Goal: Find specific page/section: Find specific page/section

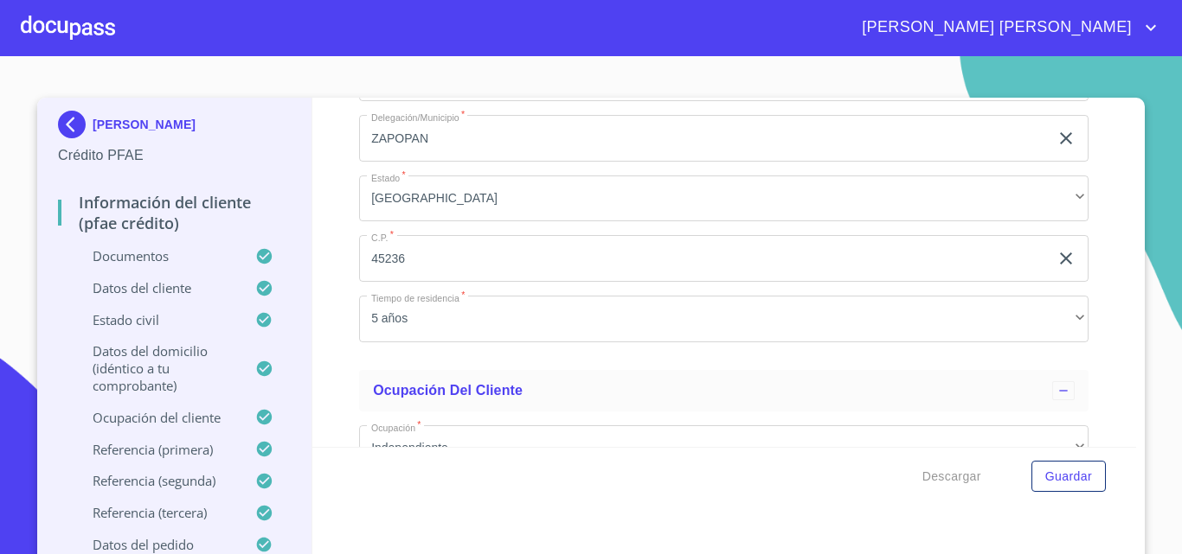
scroll to position [6927, 0]
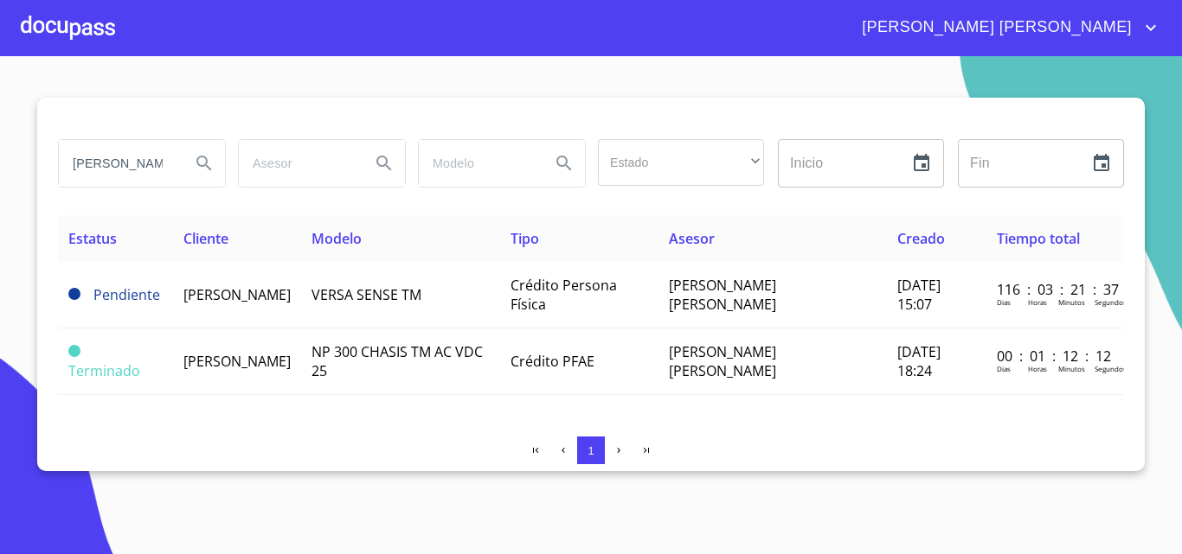
click at [118, 164] on input "[PERSON_NAME]" at bounding box center [118, 163] width 118 height 47
type input "t"
type input "anahi"
click at [209, 160] on icon "Search" at bounding box center [204, 163] width 21 height 21
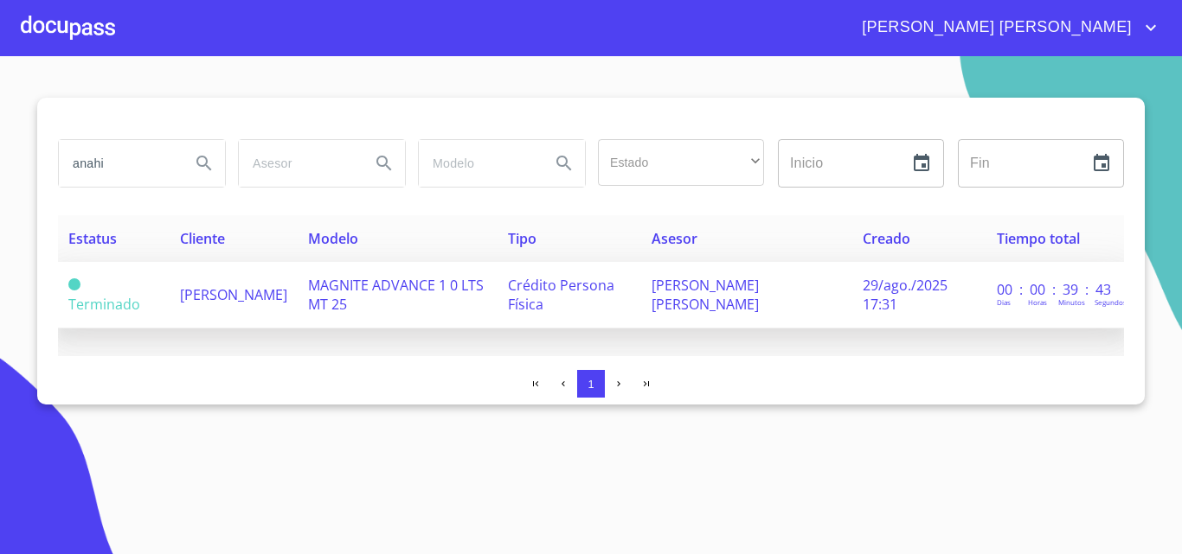
click at [235, 304] on span "[PERSON_NAME]" at bounding box center [233, 294] width 107 height 19
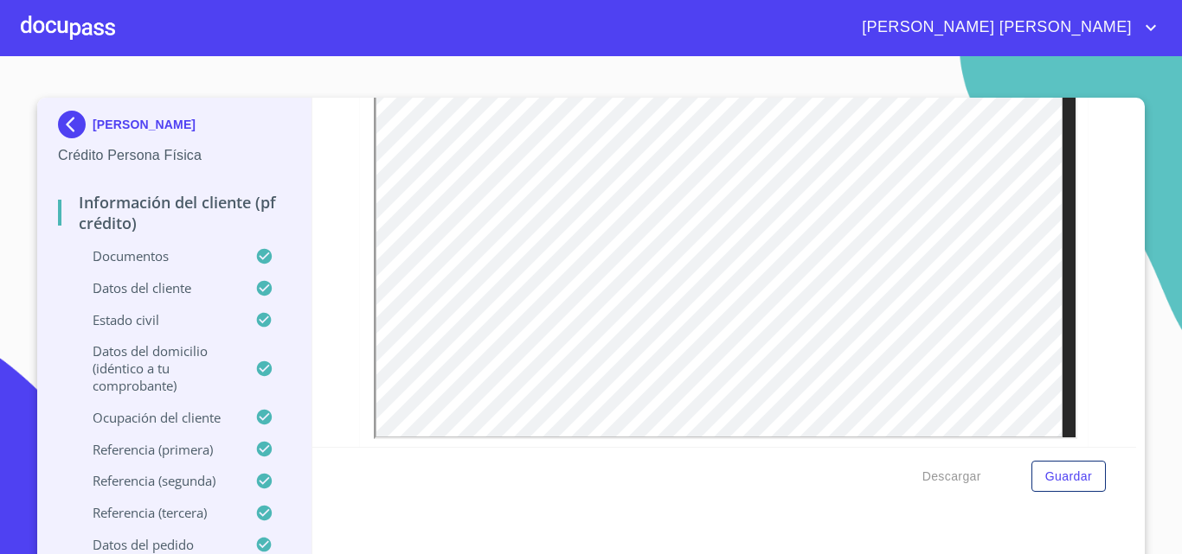
scroll to position [519, 0]
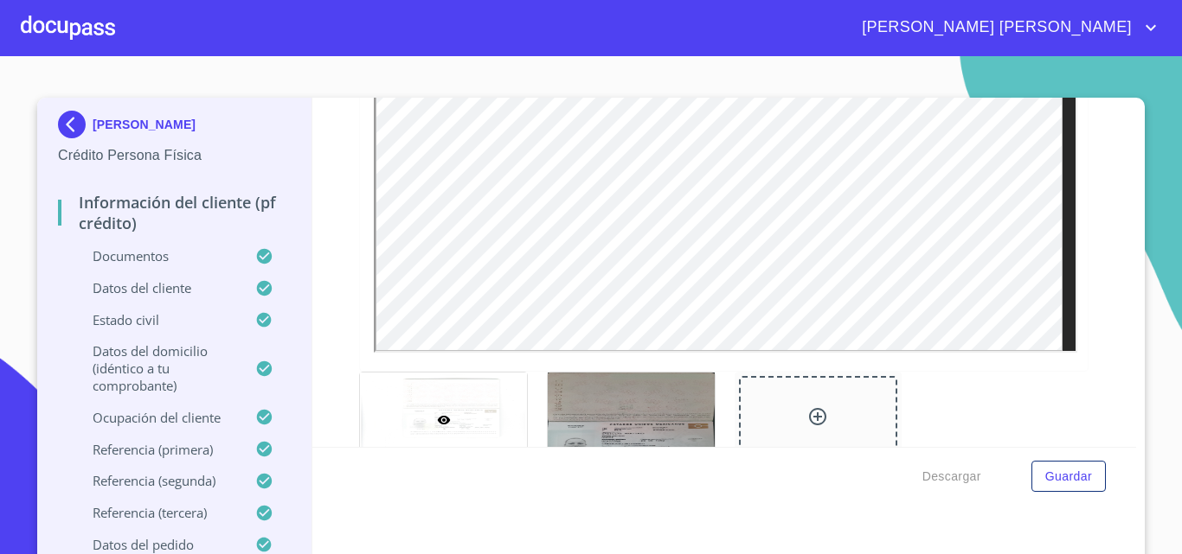
click at [64, 21] on div at bounding box center [68, 27] width 94 height 55
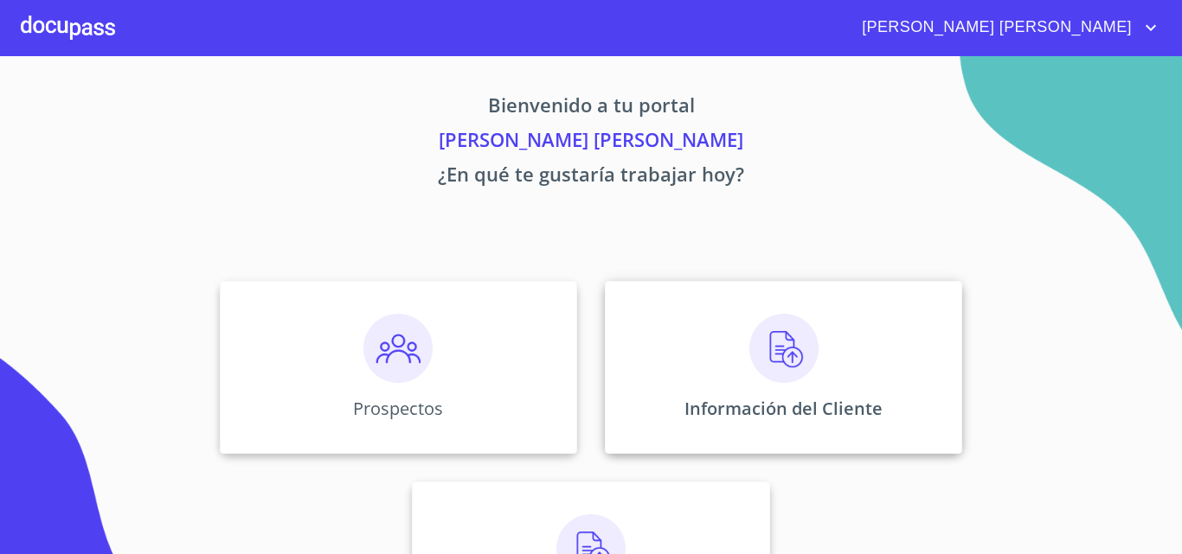
click at [780, 354] on img at bounding box center [783, 348] width 69 height 69
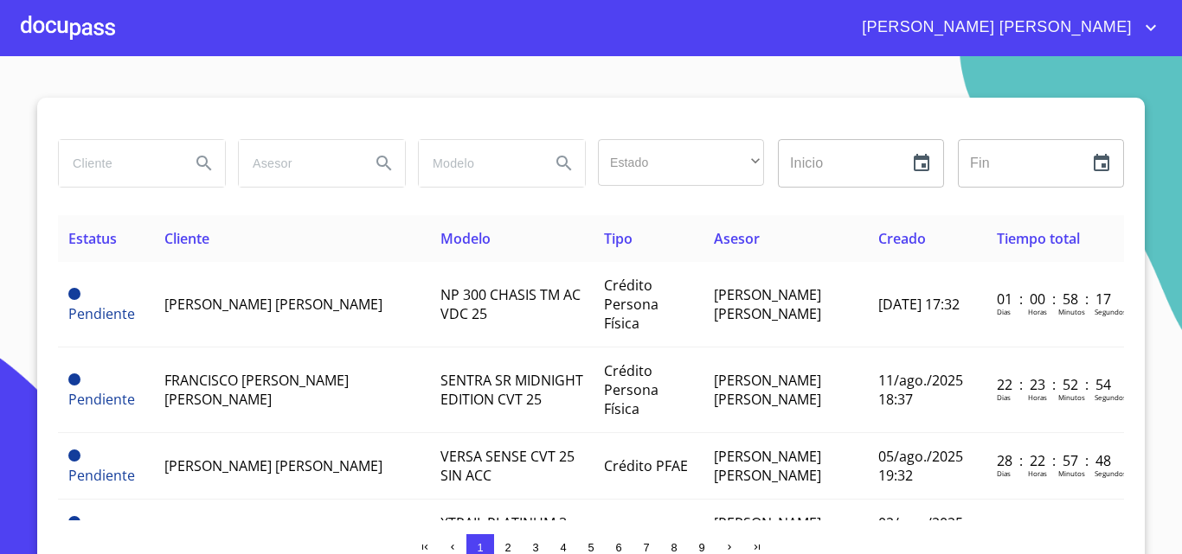
click at [89, 175] on input "search" at bounding box center [118, 163] width 118 height 47
type input "[PERSON_NAME]"
click at [194, 170] on icon "Search" at bounding box center [204, 163] width 21 height 21
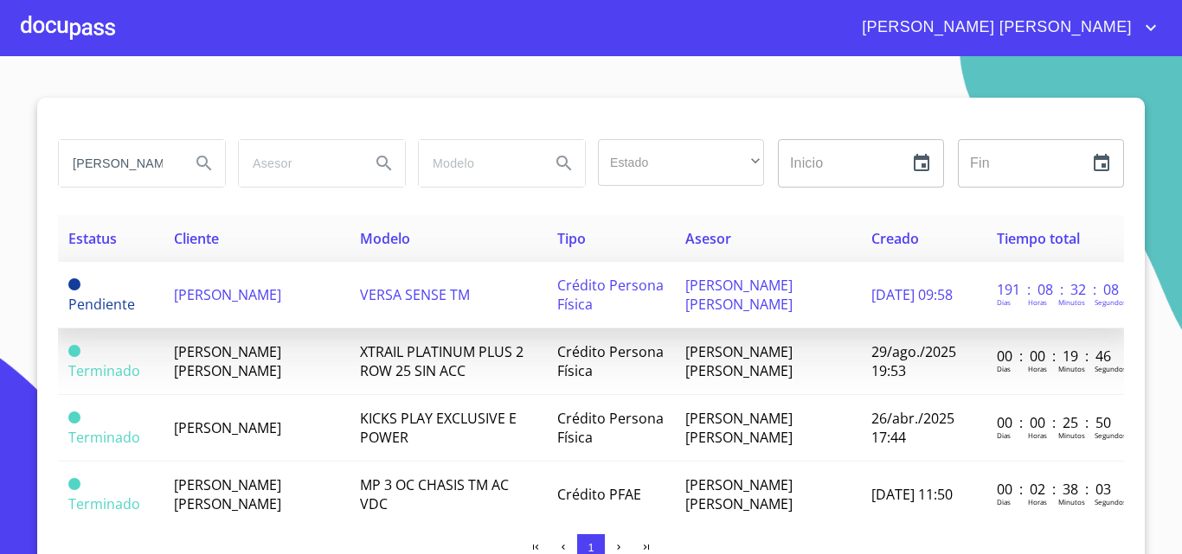
click at [289, 276] on td "[PERSON_NAME]" at bounding box center [256, 295] width 186 height 67
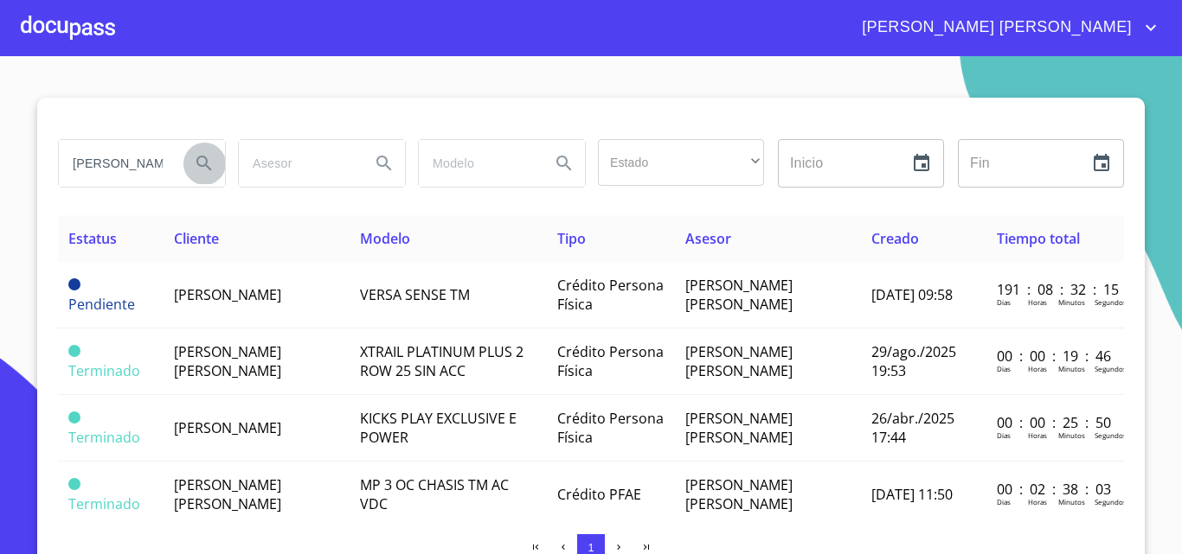
click at [194, 160] on icon "Search" at bounding box center [204, 163] width 21 height 21
click at [247, 357] on span "[PERSON_NAME] [PERSON_NAME]" at bounding box center [227, 362] width 107 height 38
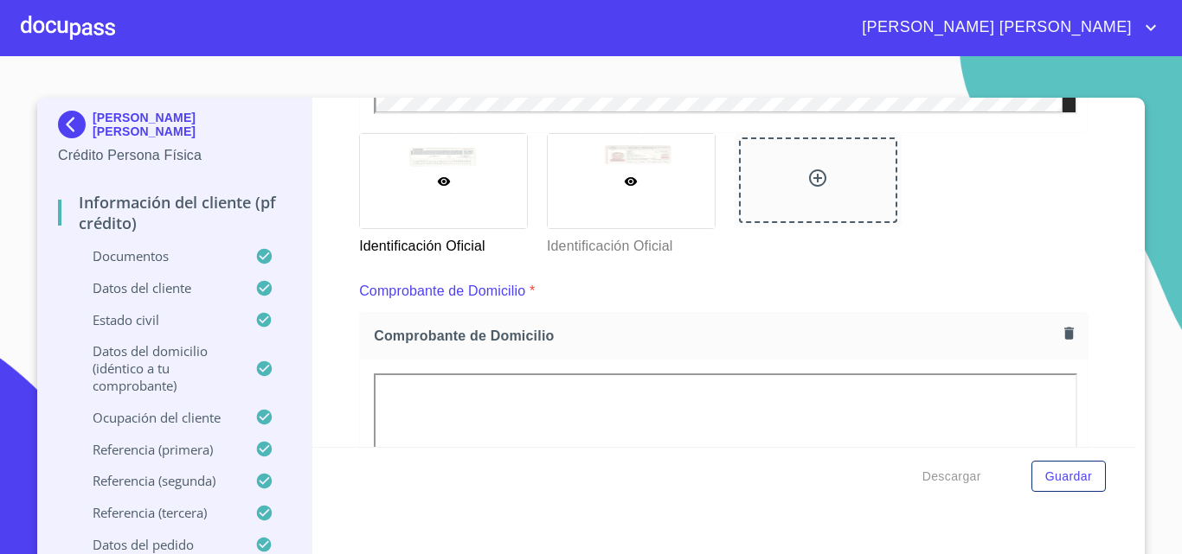
click at [657, 179] on div at bounding box center [631, 181] width 167 height 94
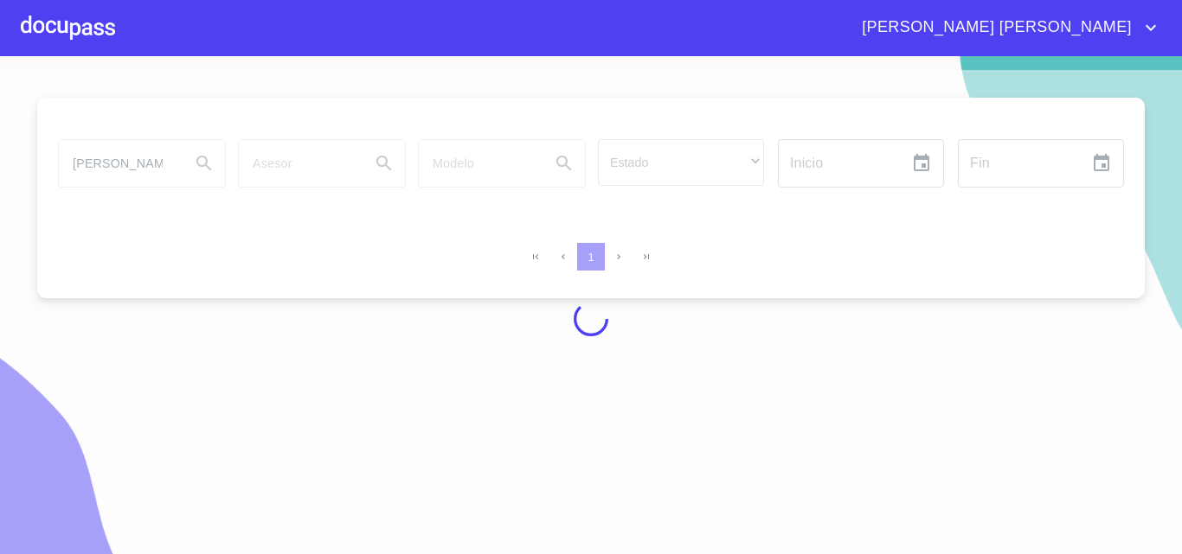
click at [120, 161] on div at bounding box center [591, 319] width 1182 height 498
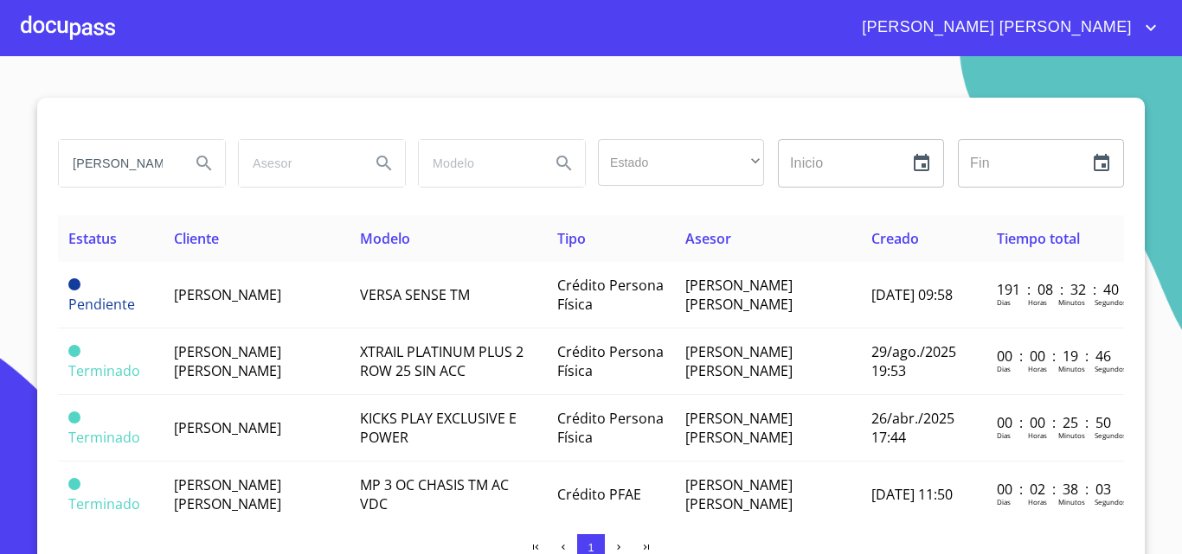
click at [114, 167] on input "[PERSON_NAME]" at bounding box center [118, 163] width 118 height 47
type input "e"
type input "[PERSON_NAME]"
click at [205, 155] on icon "Search" at bounding box center [204, 163] width 21 height 21
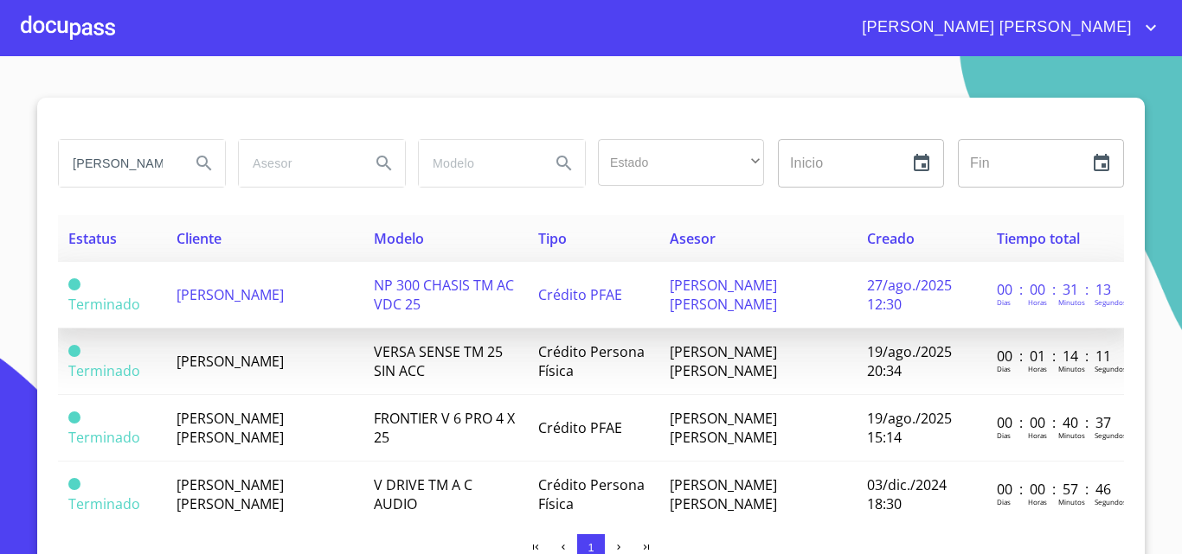
click at [259, 295] on span "[PERSON_NAME]" at bounding box center [229, 294] width 107 height 19
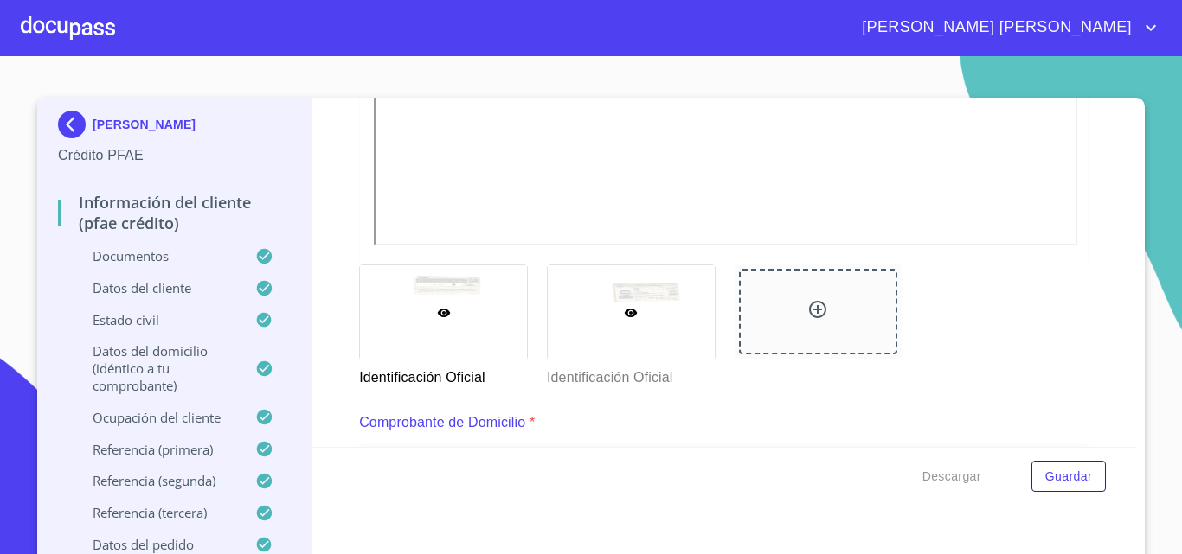
click at [625, 285] on div at bounding box center [631, 313] width 167 height 94
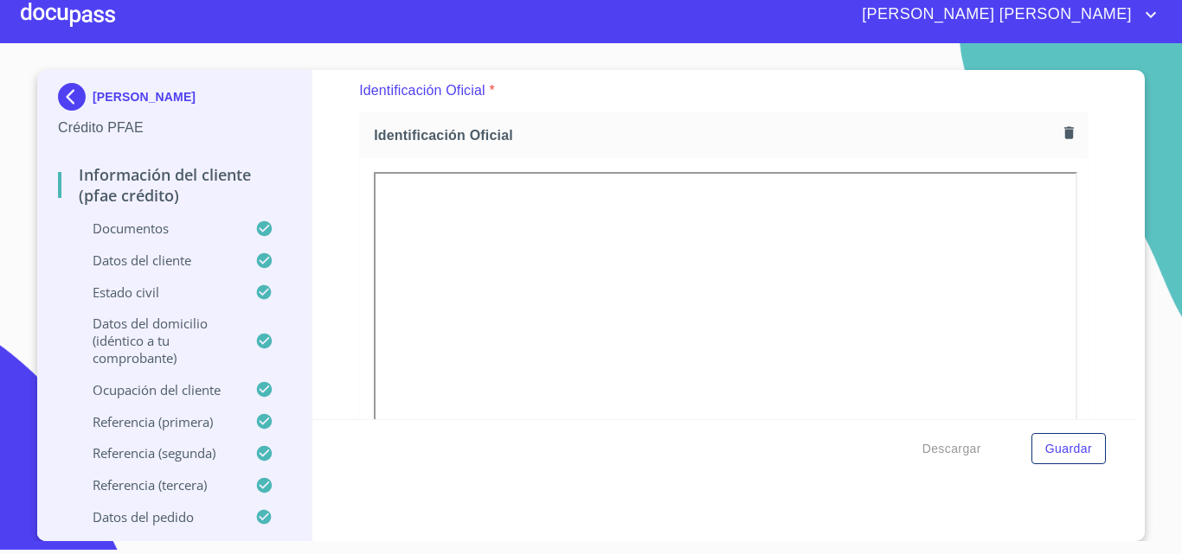
click at [1156, 10] on icon "account of current user" at bounding box center [1150, 14] width 21 height 21
click at [1137, 35] on li "Salir" at bounding box center [1133, 36] width 56 height 31
